Goal: Transaction & Acquisition: Purchase product/service

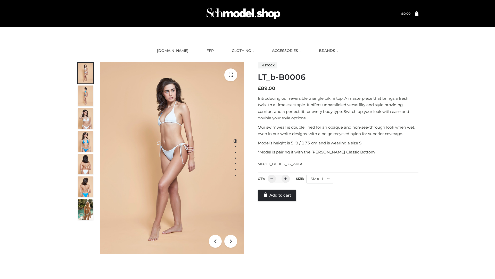
click at [278, 195] on link "Add to cart" at bounding box center [277, 194] width 38 height 11
